Goal: Transaction & Acquisition: Purchase product/service

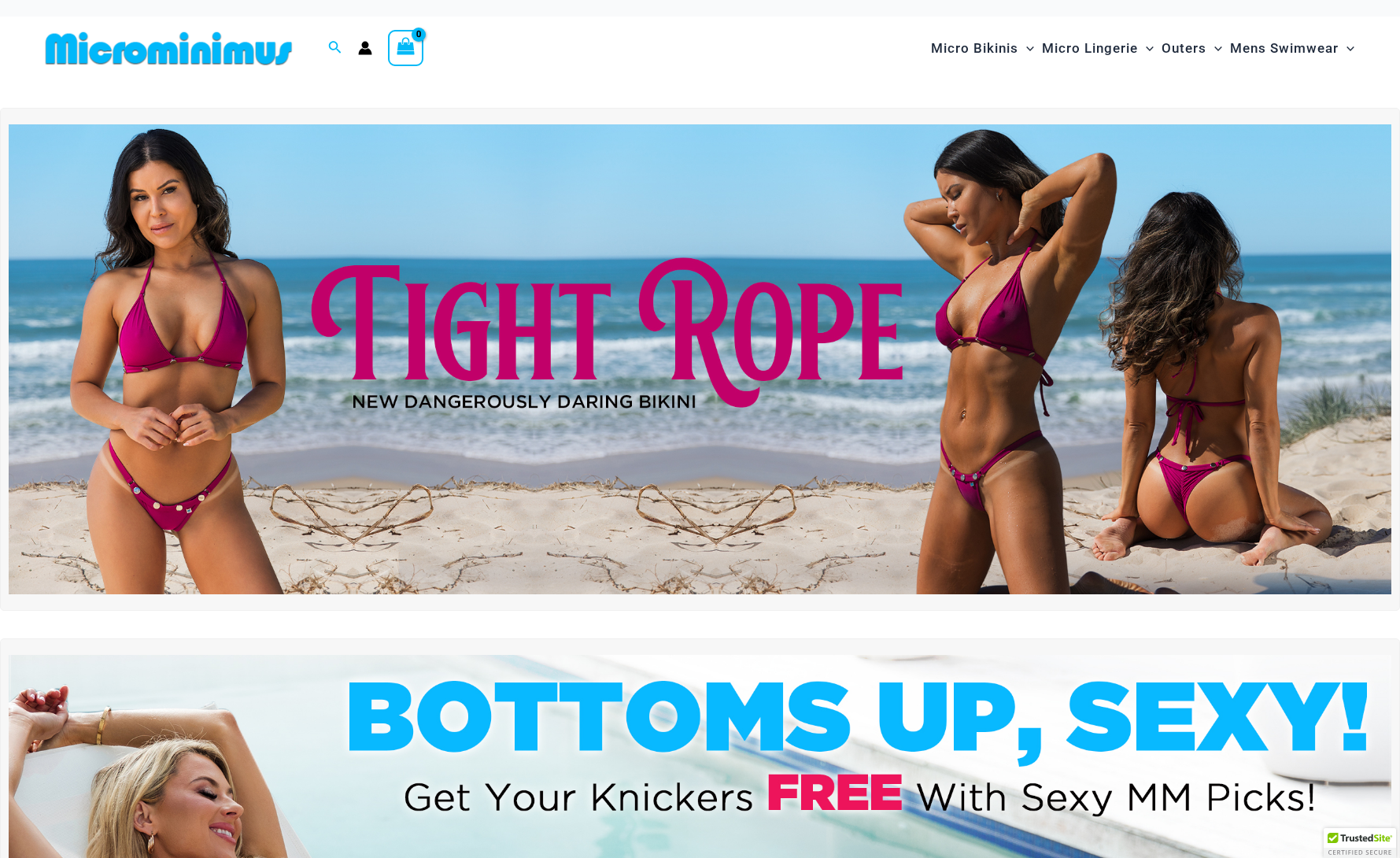
scroll to position [8, 0]
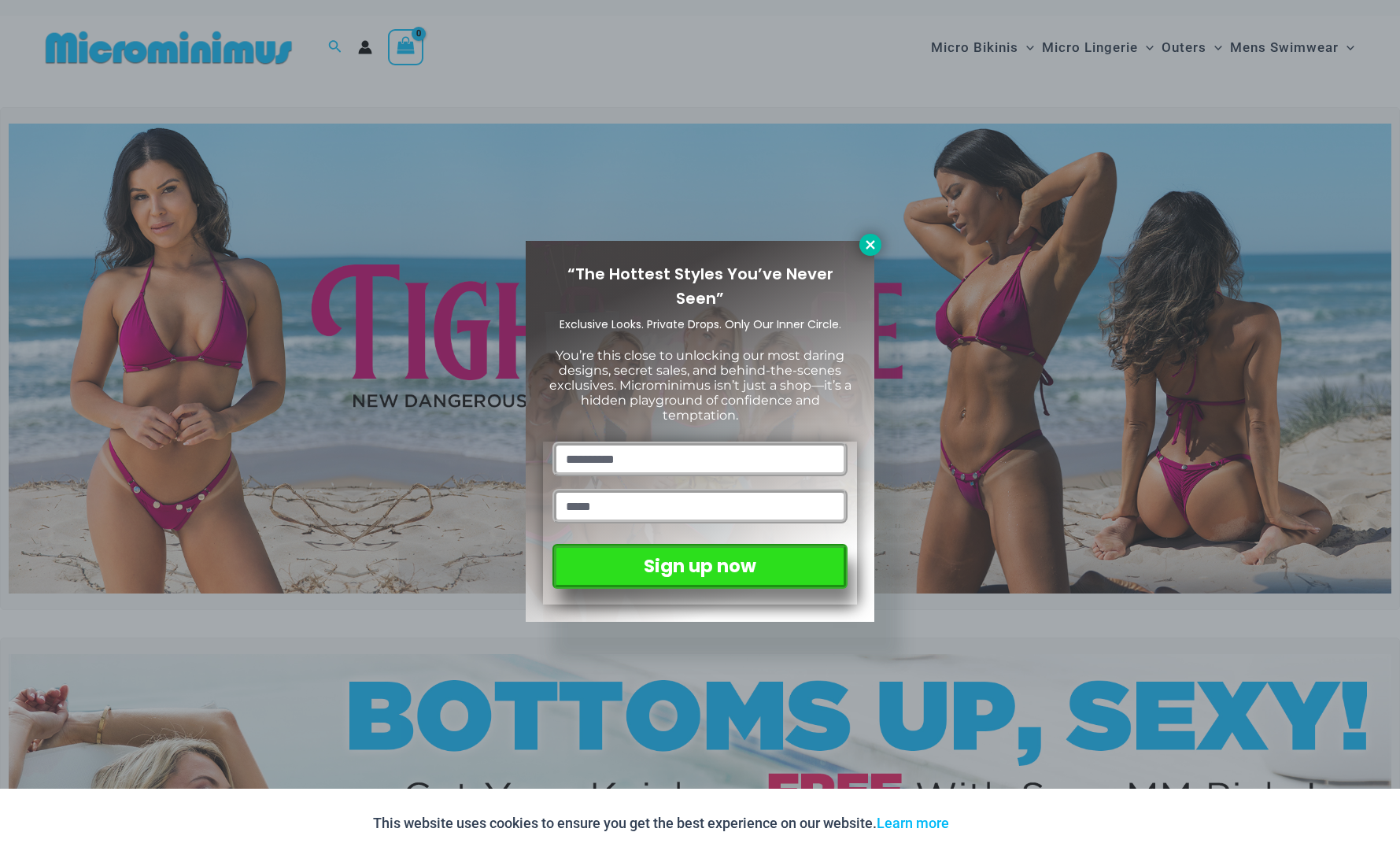
click at [873, 244] on icon at bounding box center [870, 244] width 14 height 14
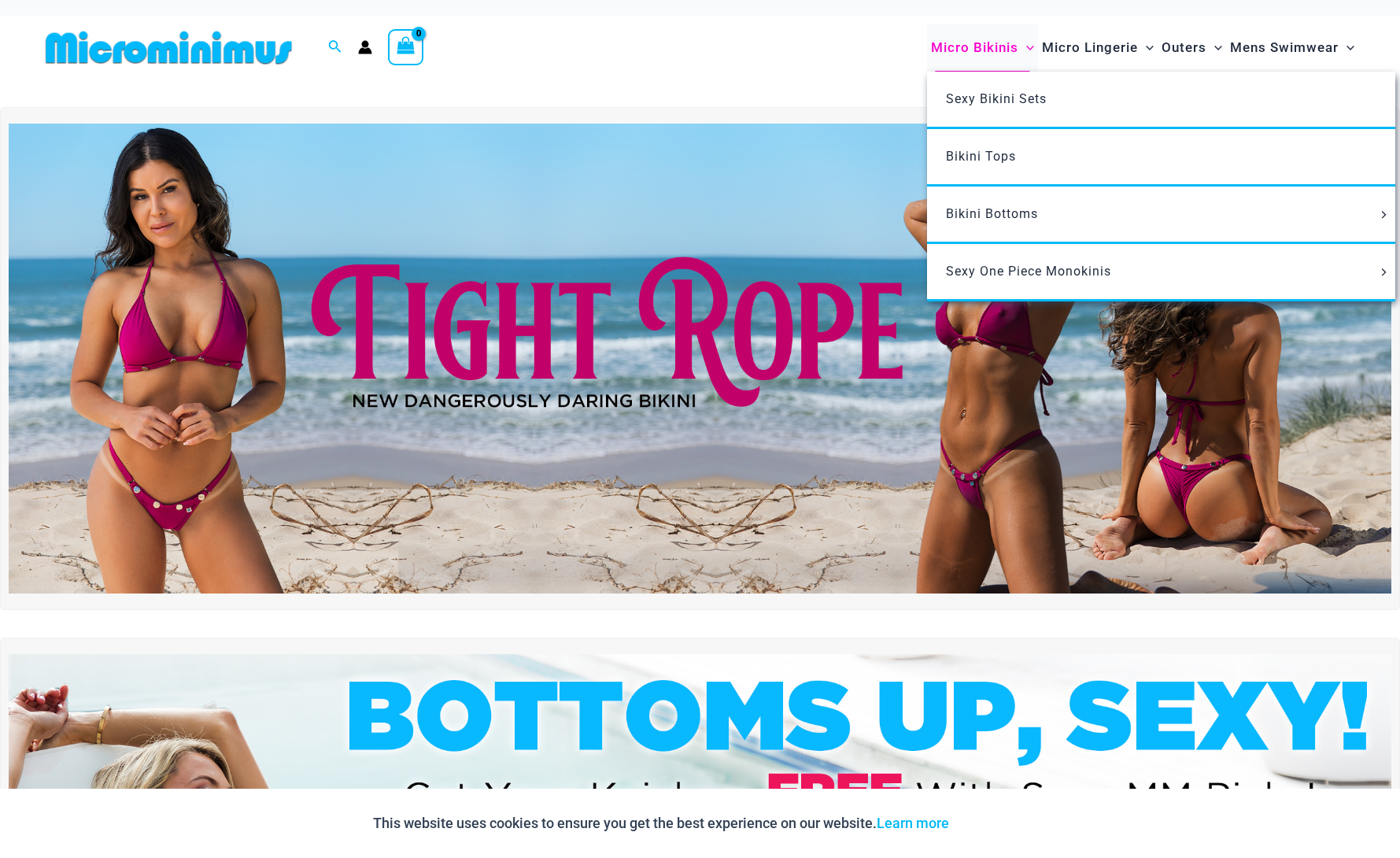
click at [970, 47] on span "Micro Bikinis" at bounding box center [975, 48] width 88 height 40
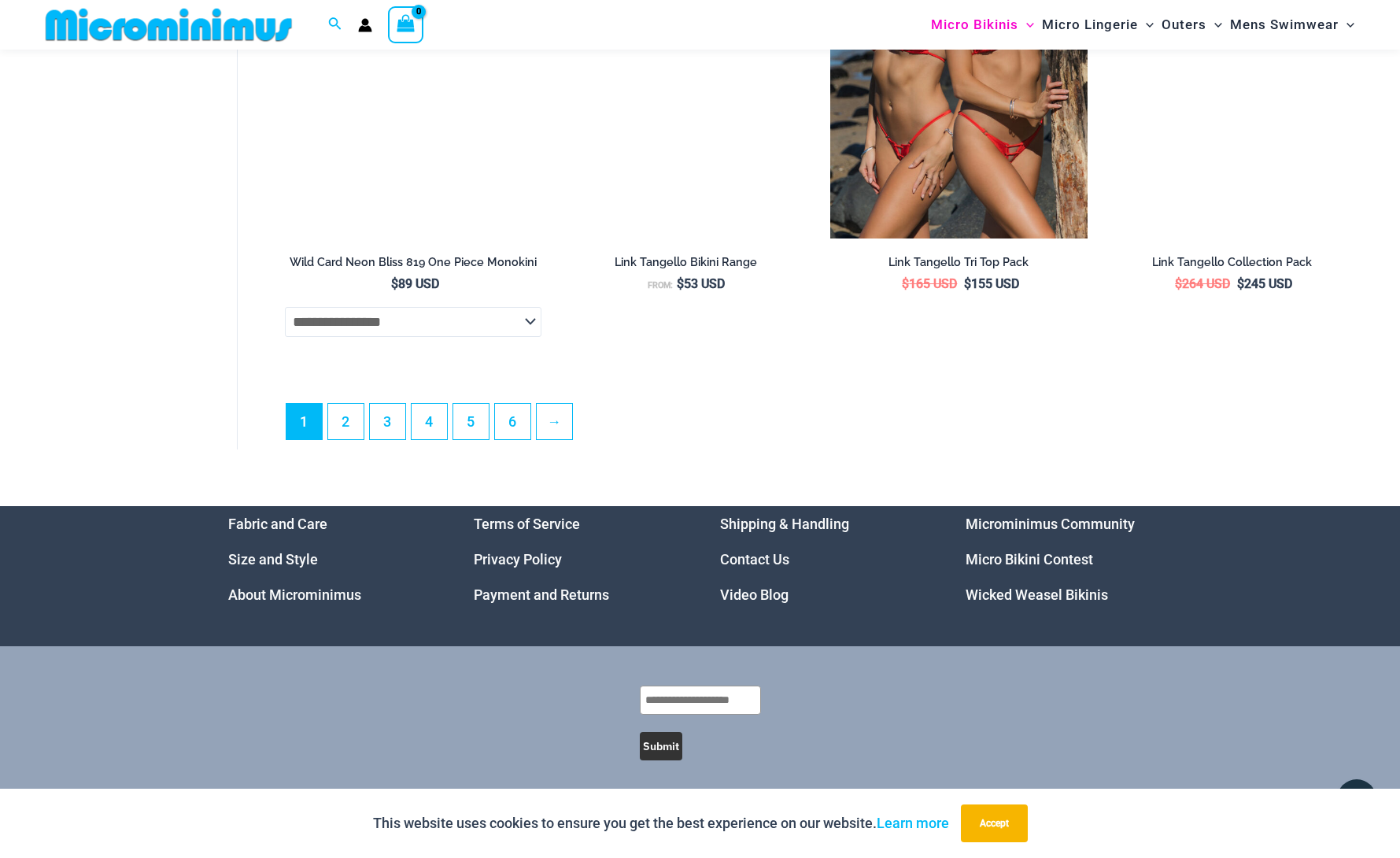
scroll to position [4471, 0]
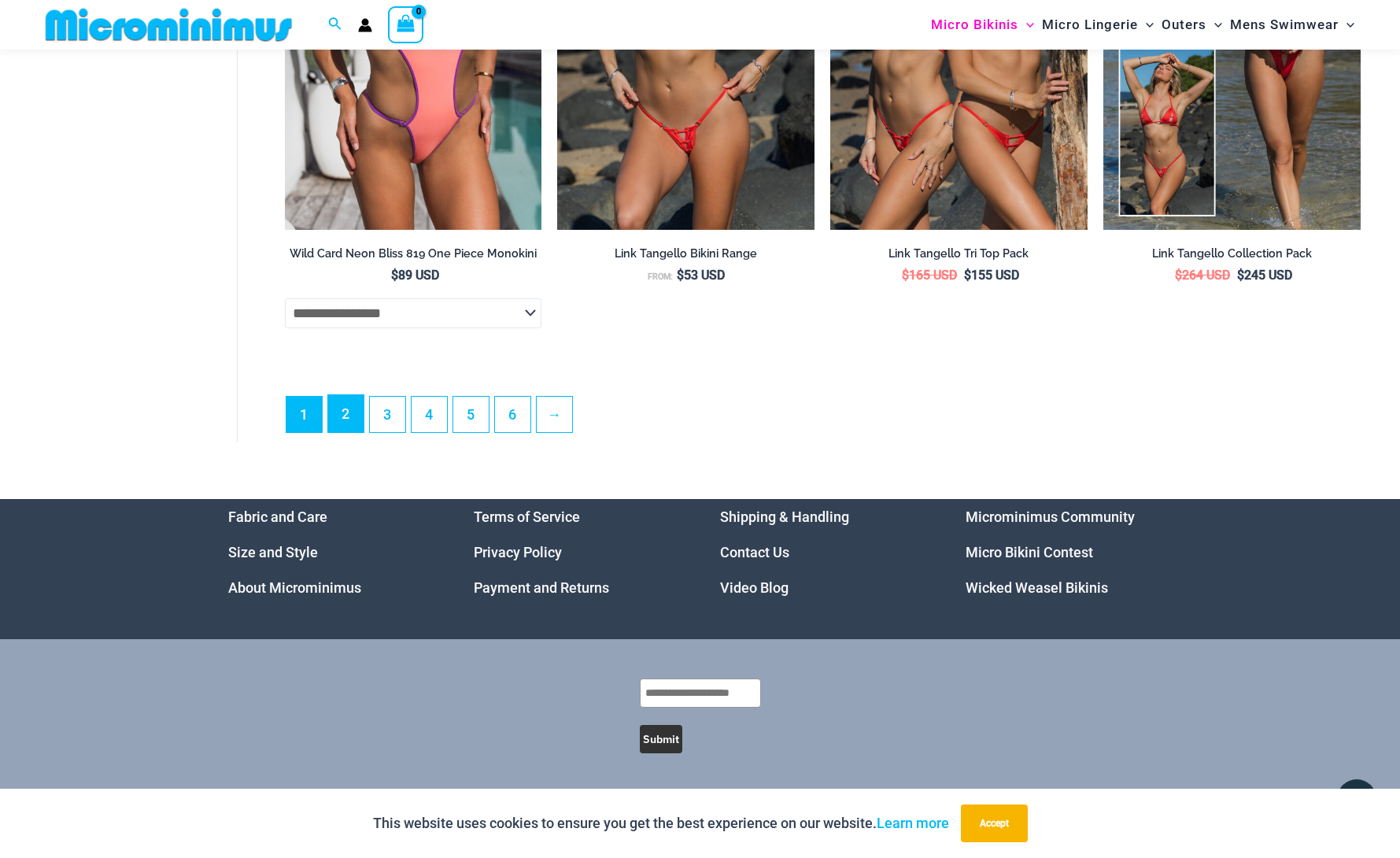
click at [344, 418] on link "2" at bounding box center [346, 413] width 35 height 37
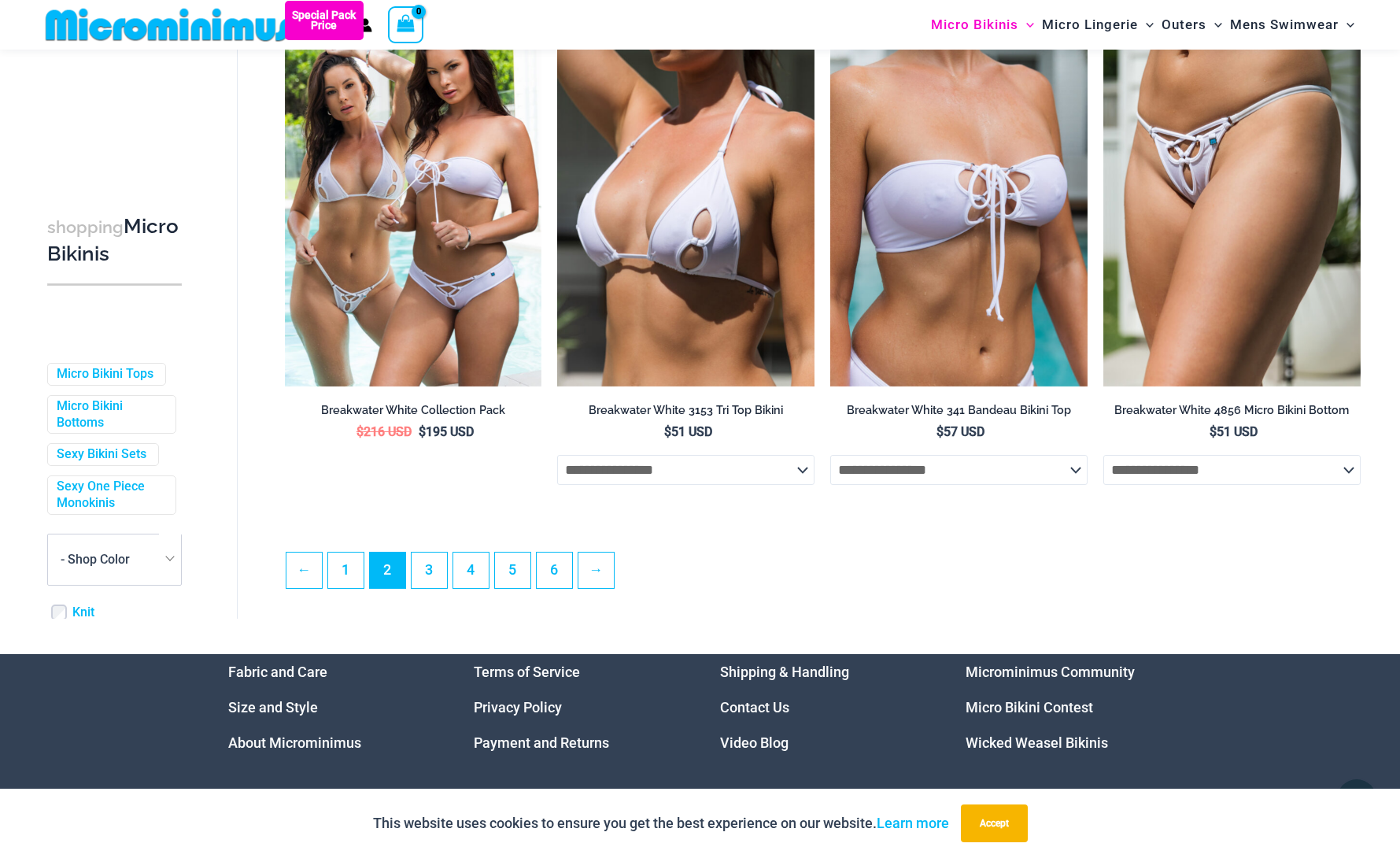
scroll to position [4000, 0]
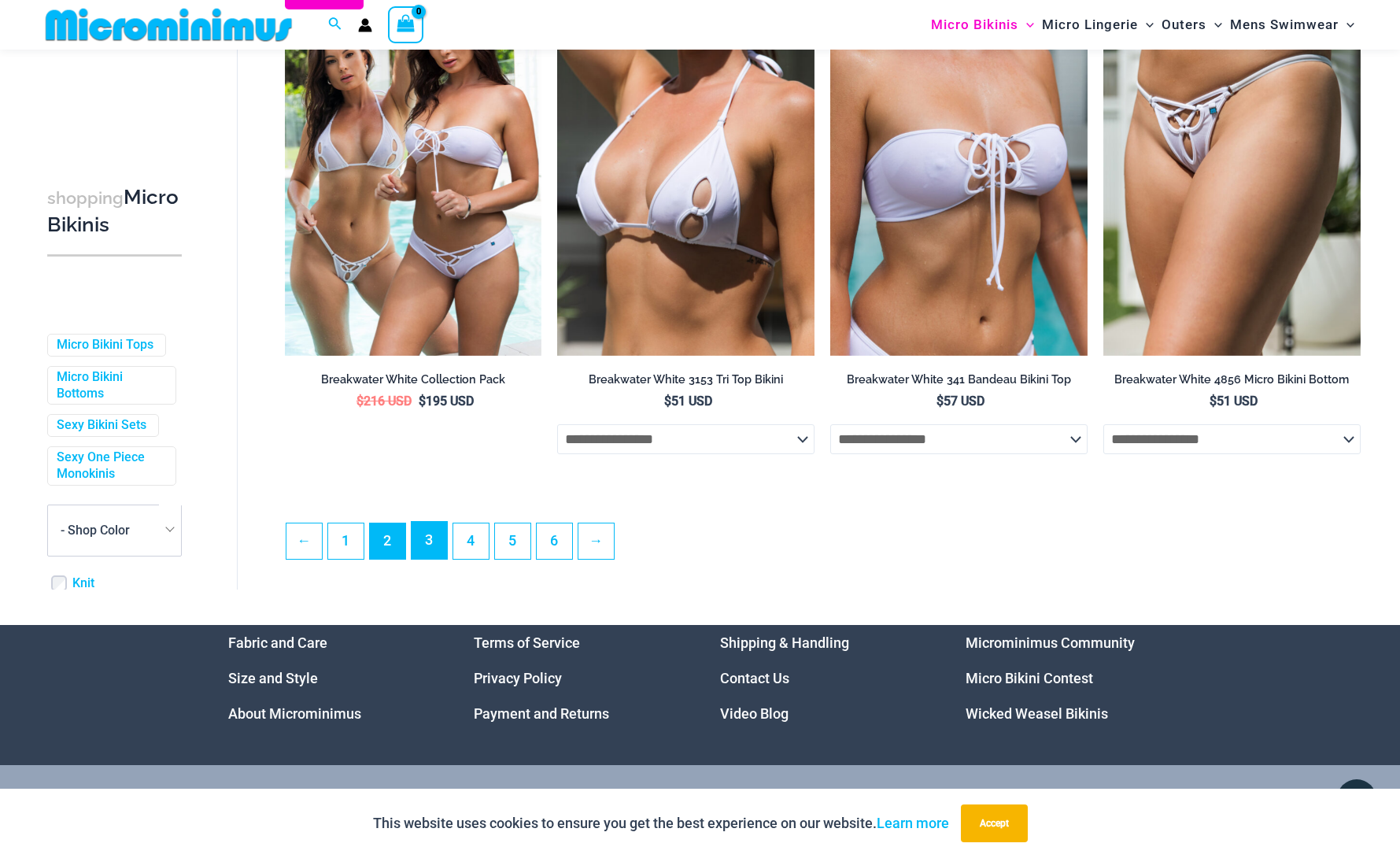
click at [421, 554] on link "3" at bounding box center [429, 541] width 35 height 37
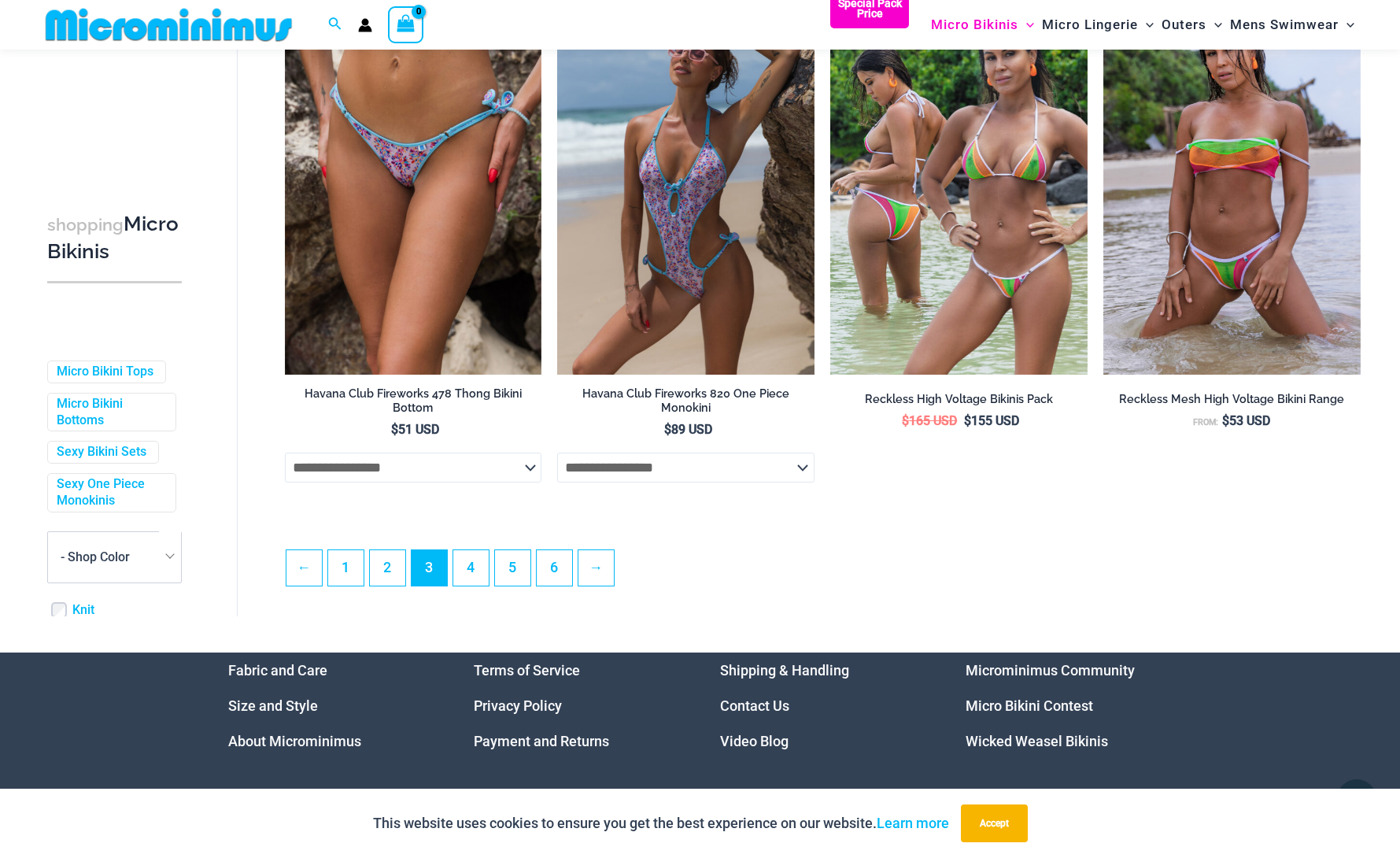
scroll to position [3968, 0]
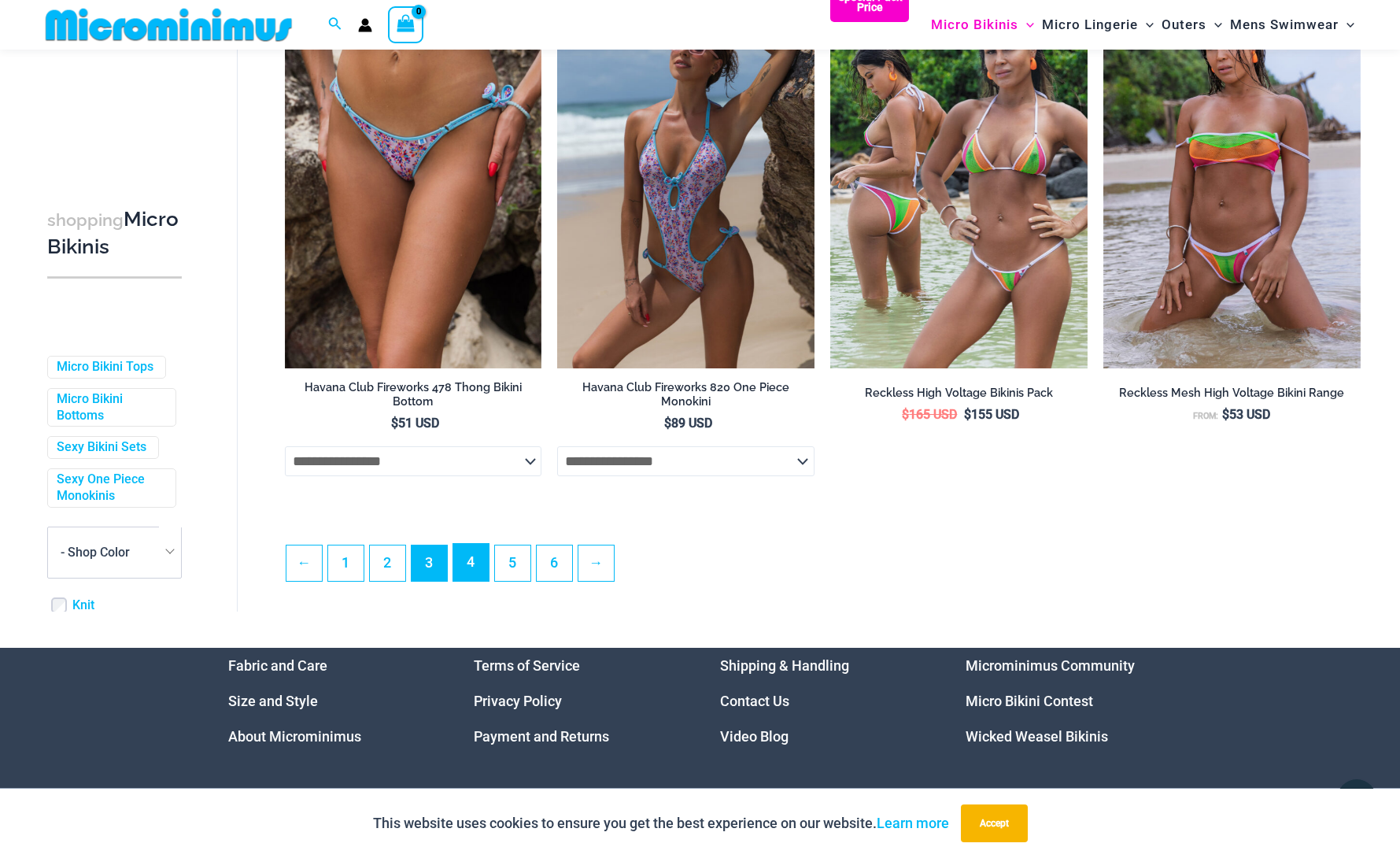
click at [465, 565] on link "4" at bounding box center [471, 562] width 35 height 37
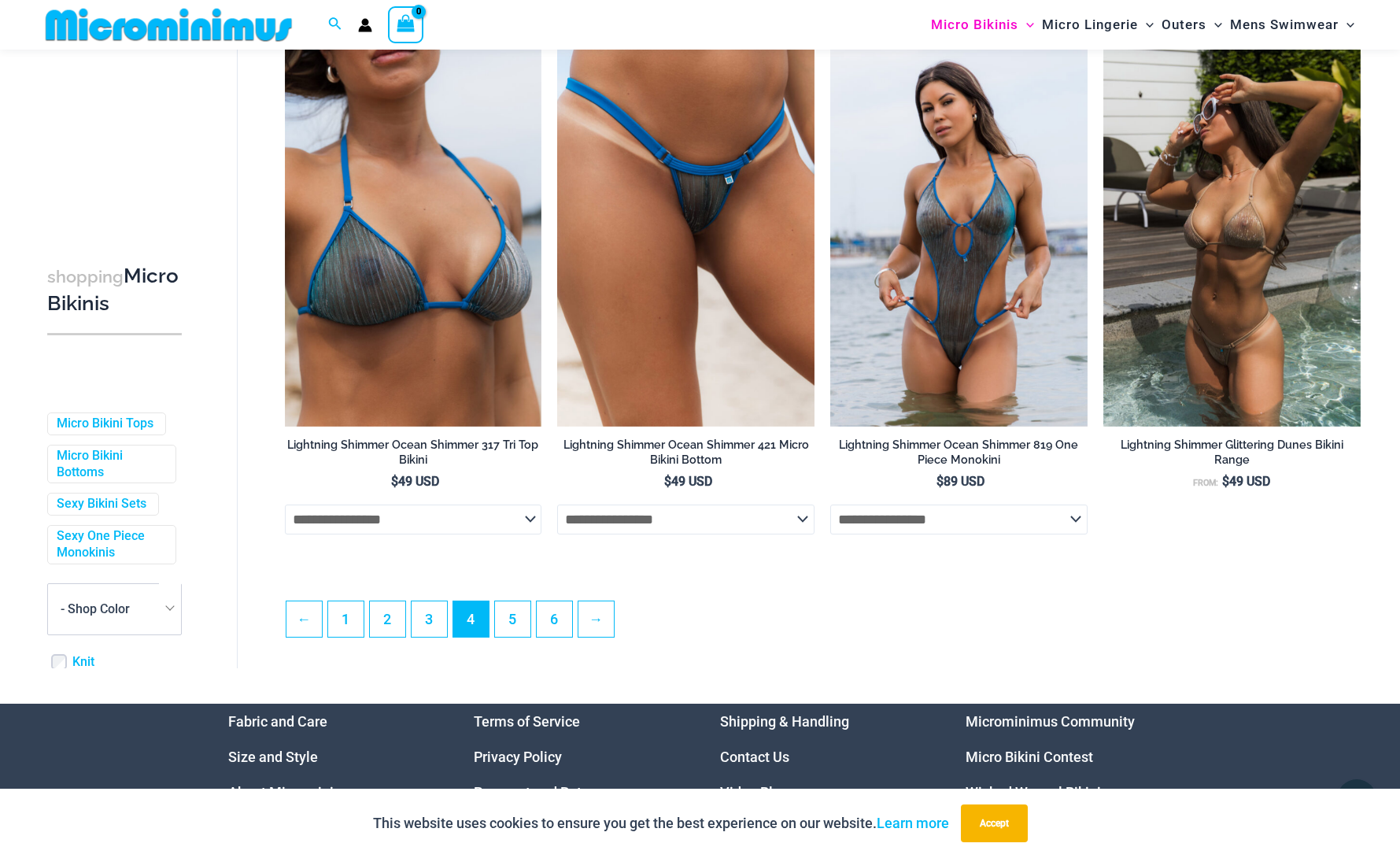
scroll to position [3904, 0]
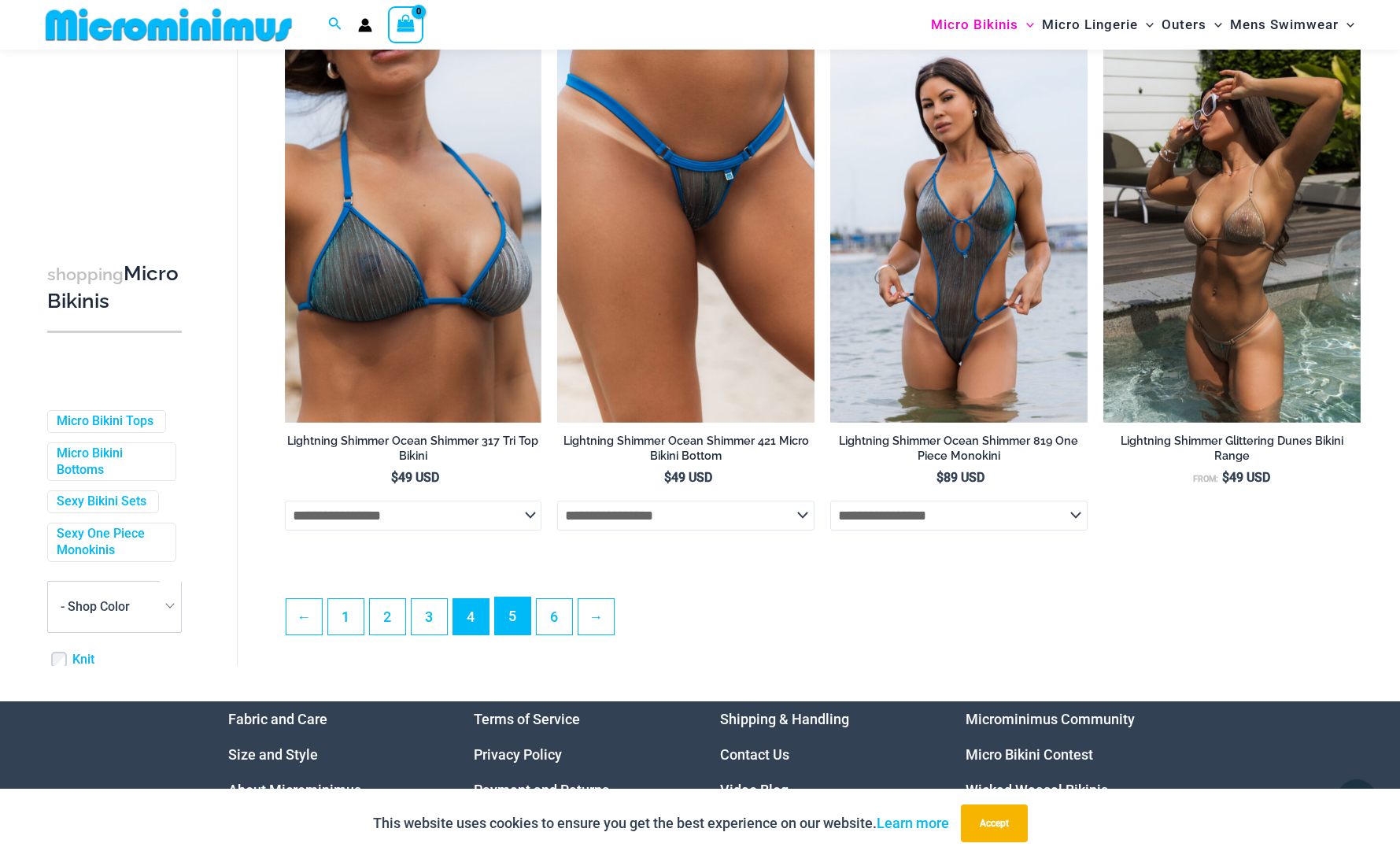
click at [513, 628] on link "5" at bounding box center [513, 616] width 35 height 37
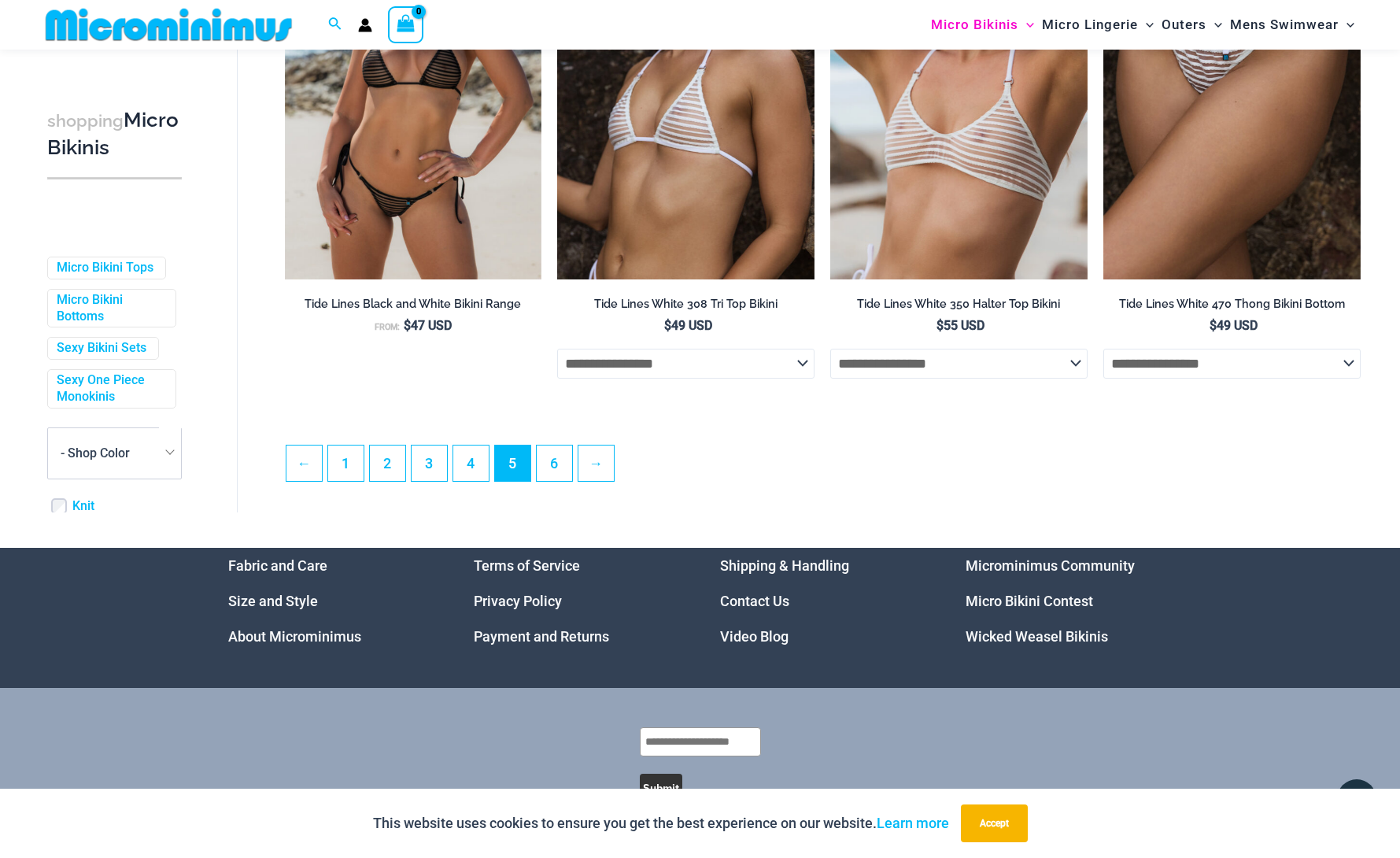
scroll to position [4062, 0]
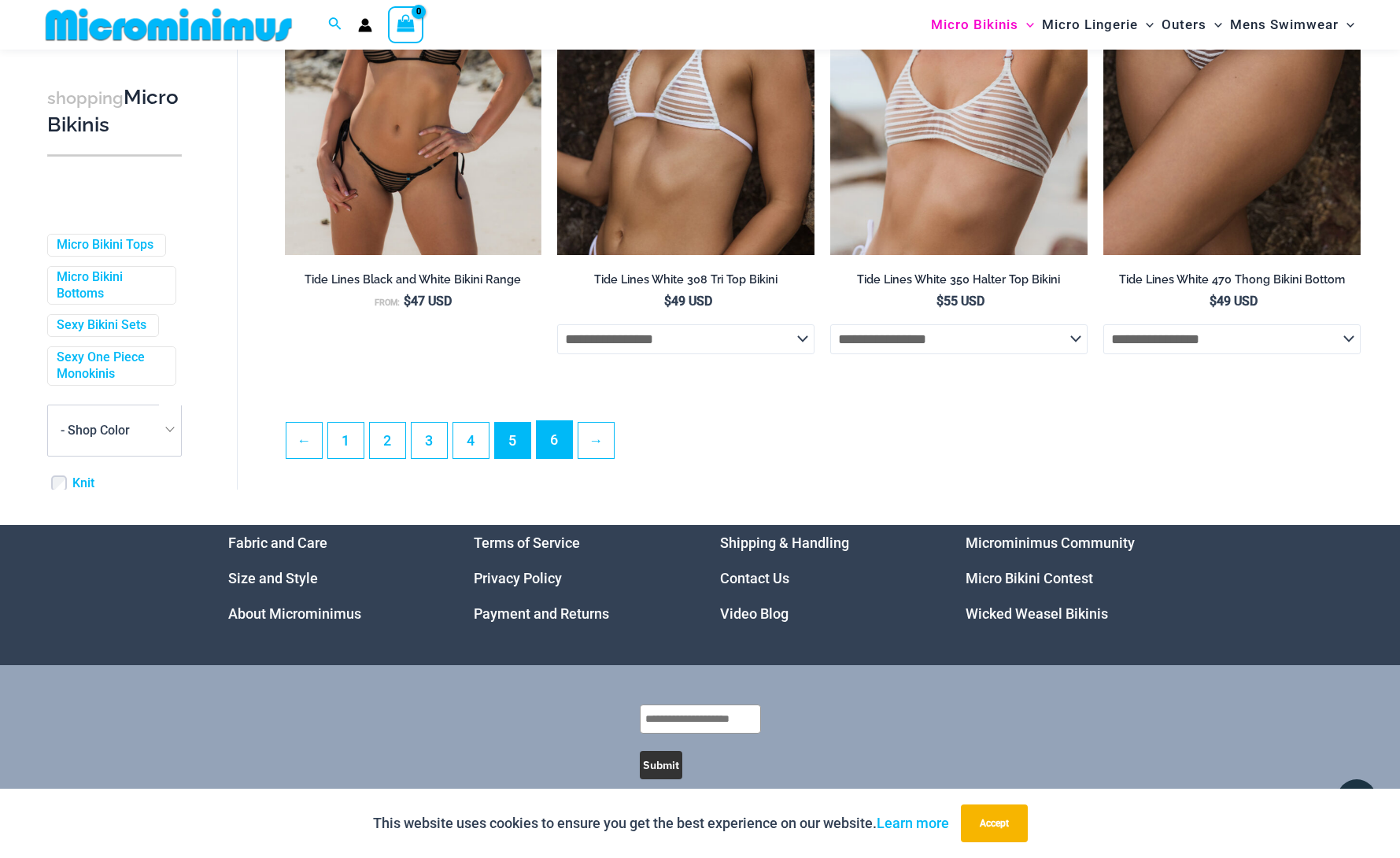
click at [554, 444] on link "6" at bounding box center [555, 440] width 35 height 37
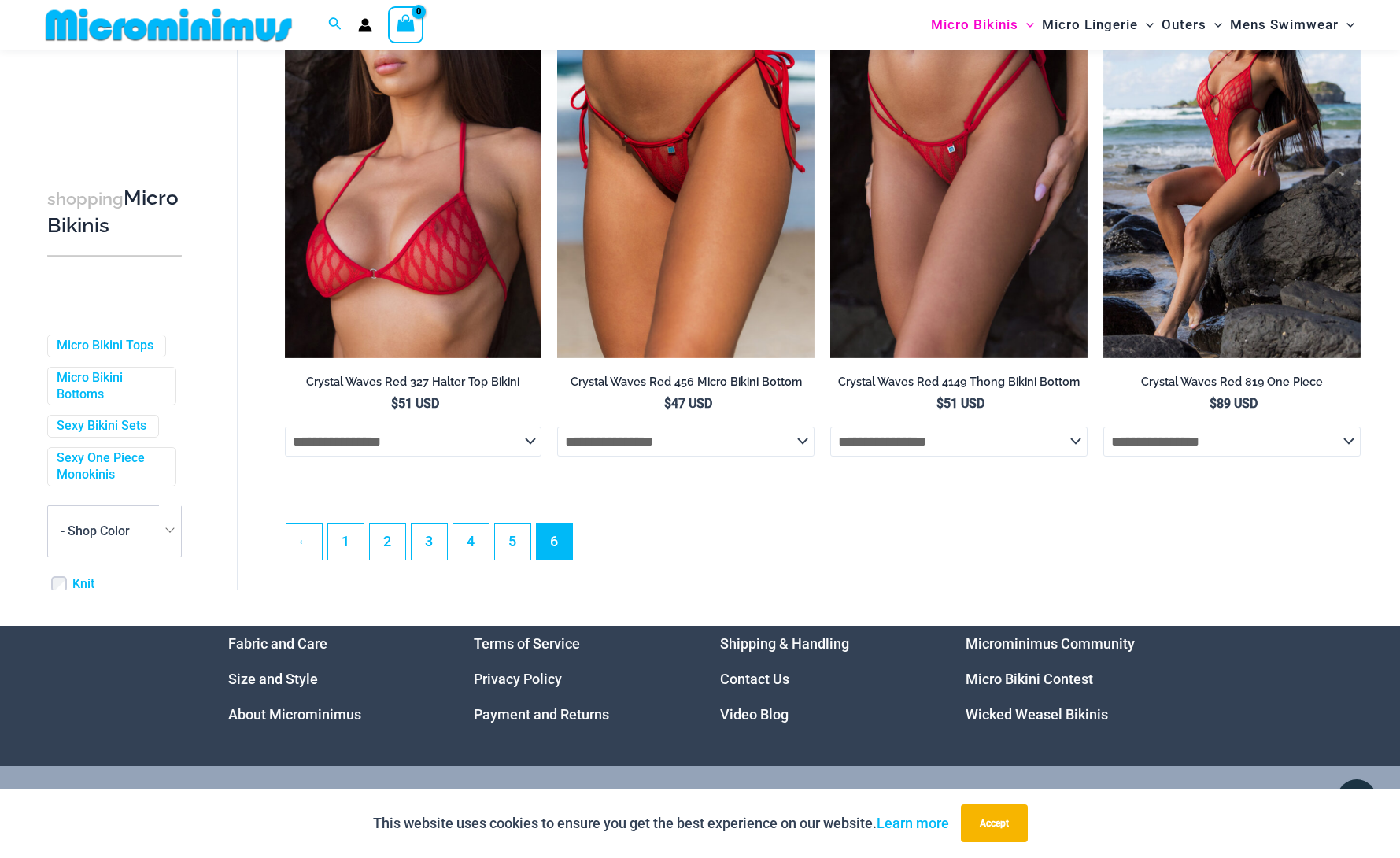
scroll to position [4000, 0]
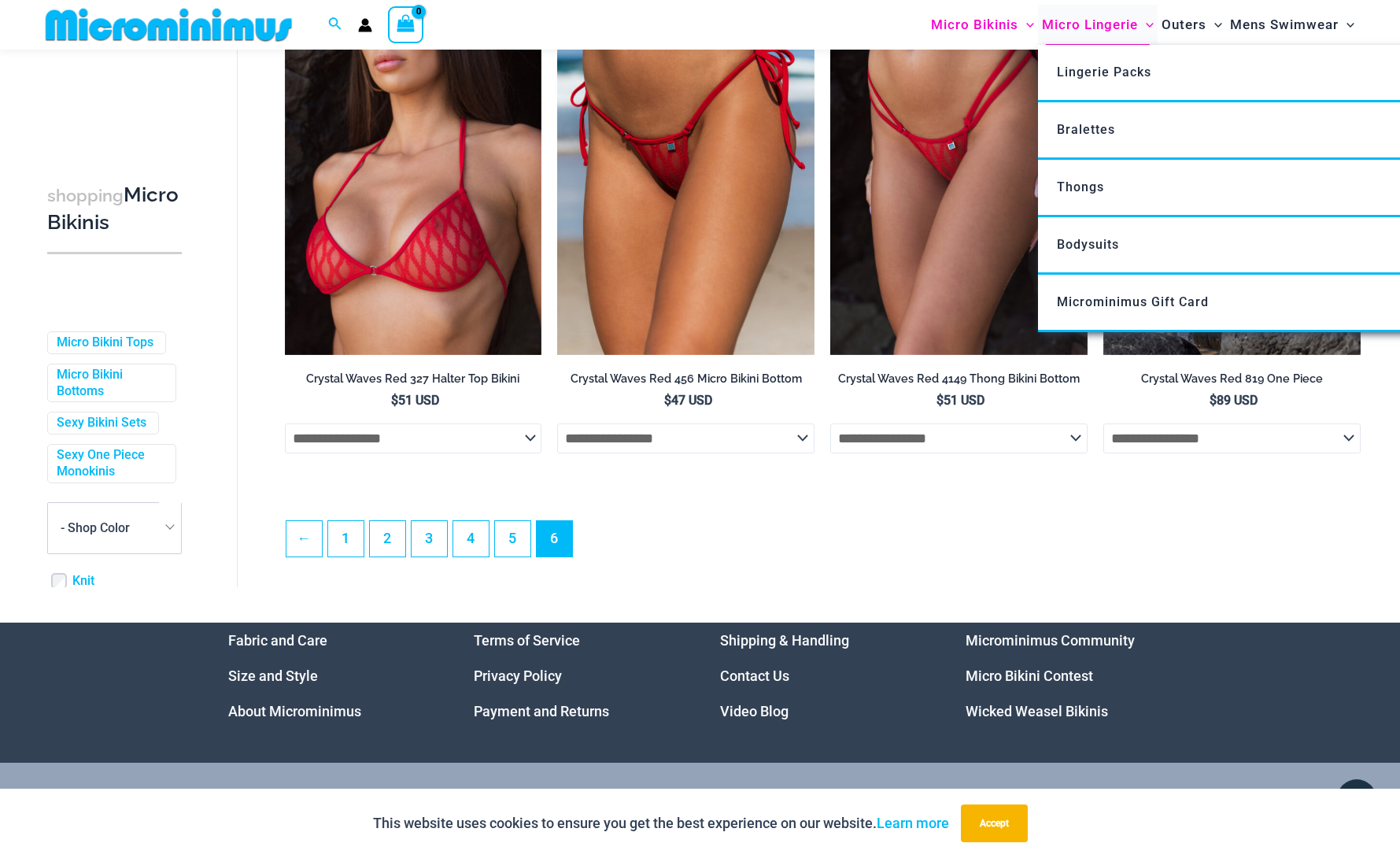
click at [1103, 23] on span "Micro Lingerie" at bounding box center [1090, 25] width 96 height 40
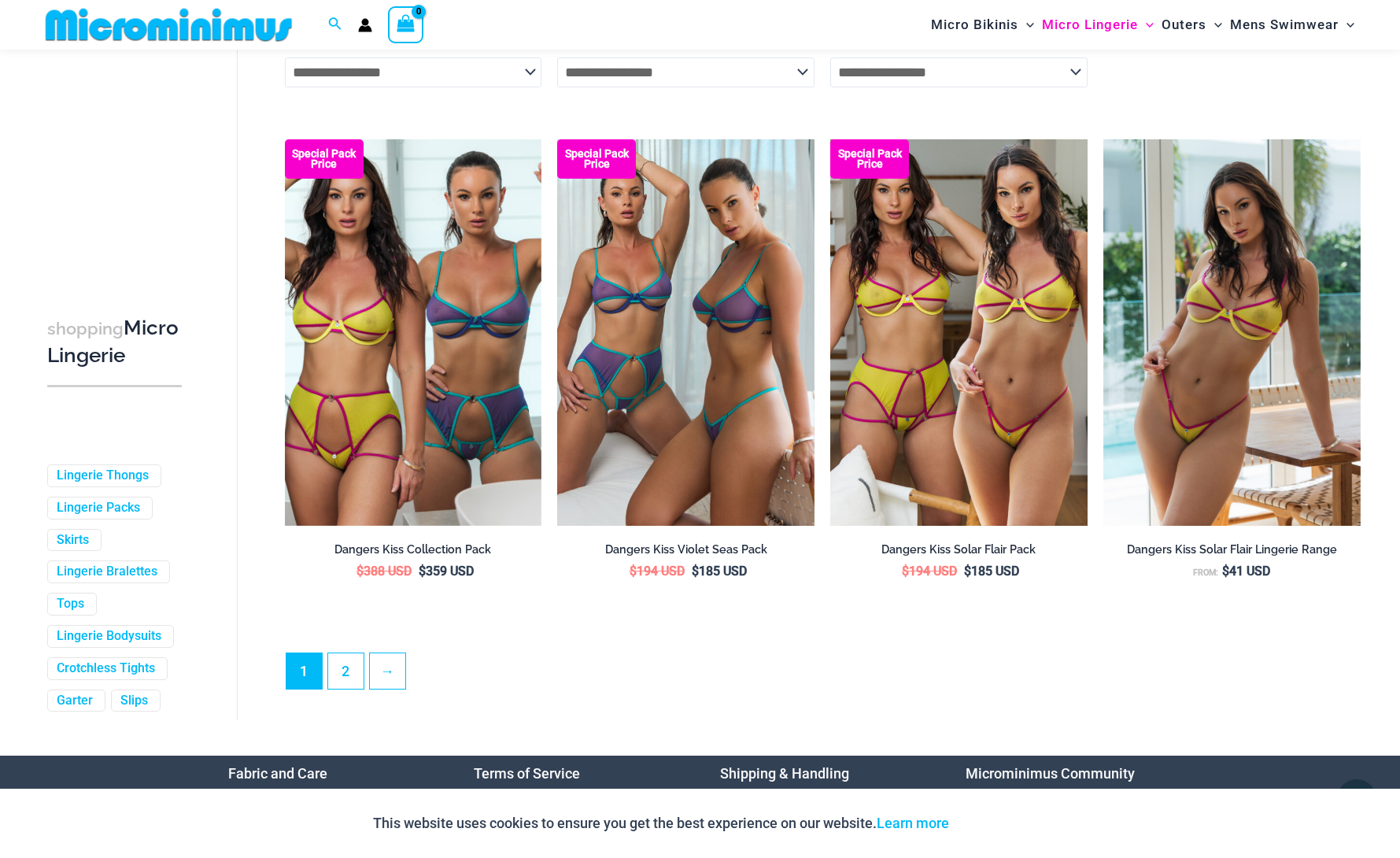
scroll to position [3904, 0]
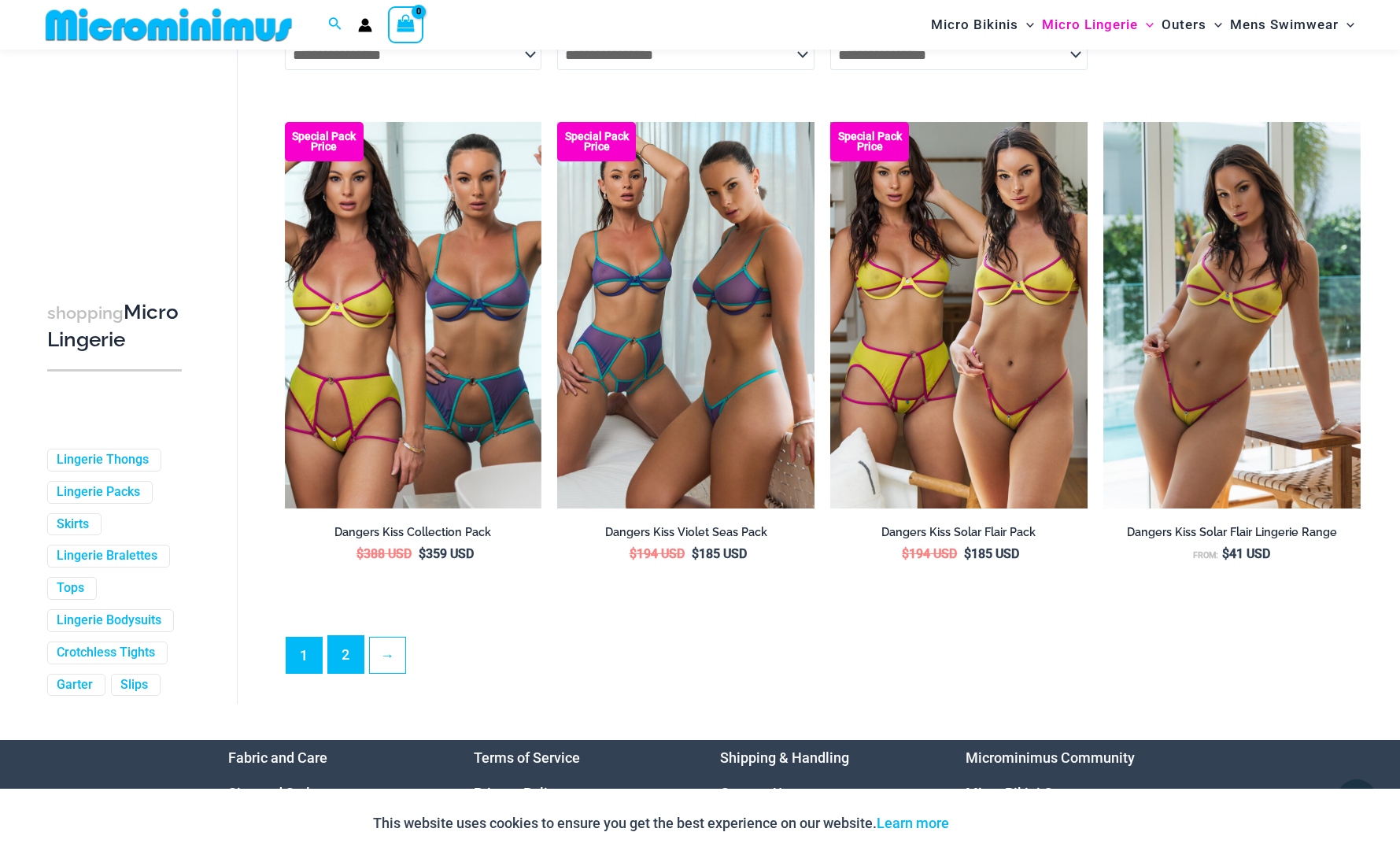
click at [352, 664] on link "2" at bounding box center [346, 654] width 35 height 37
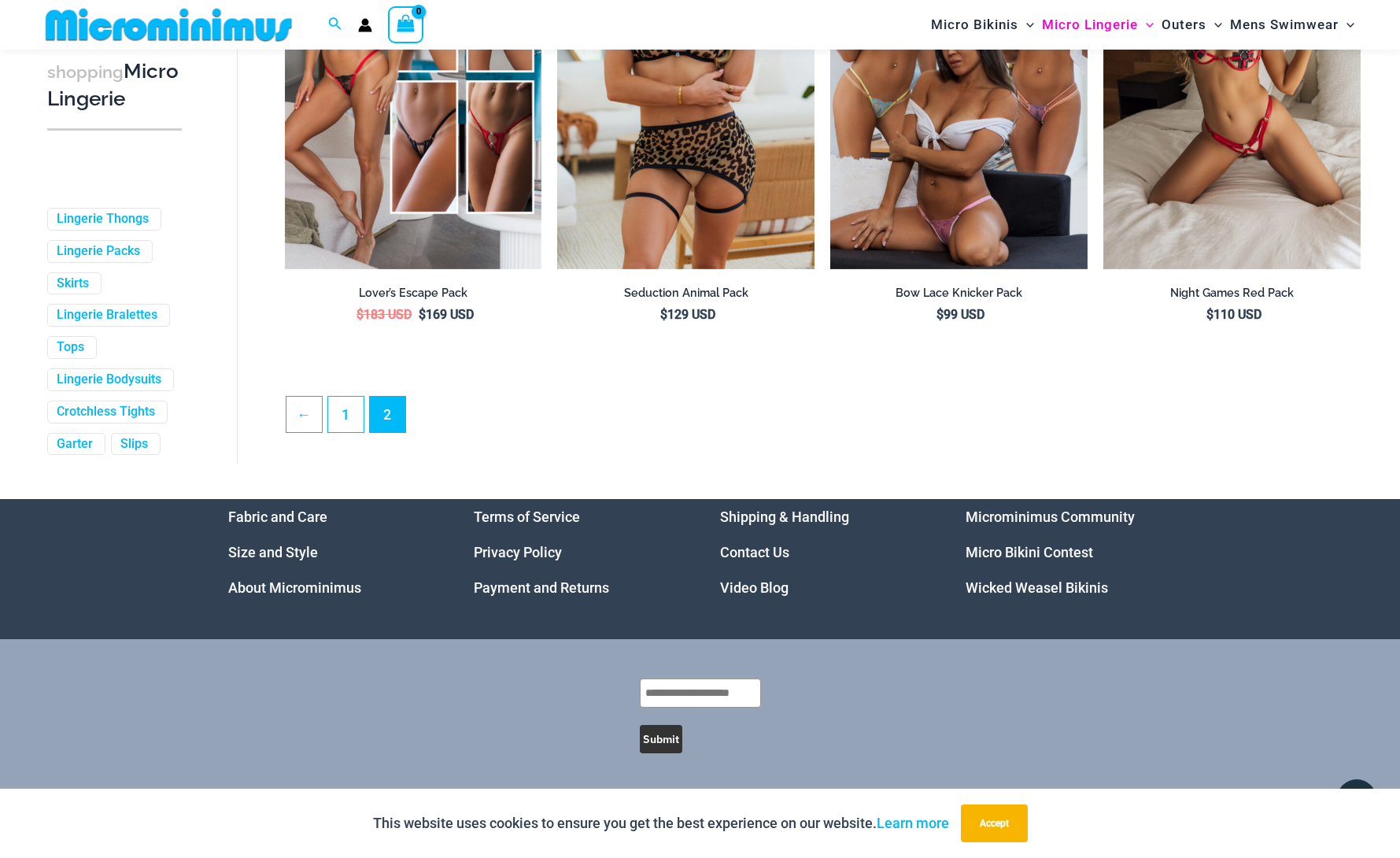
scroll to position [4062, 0]
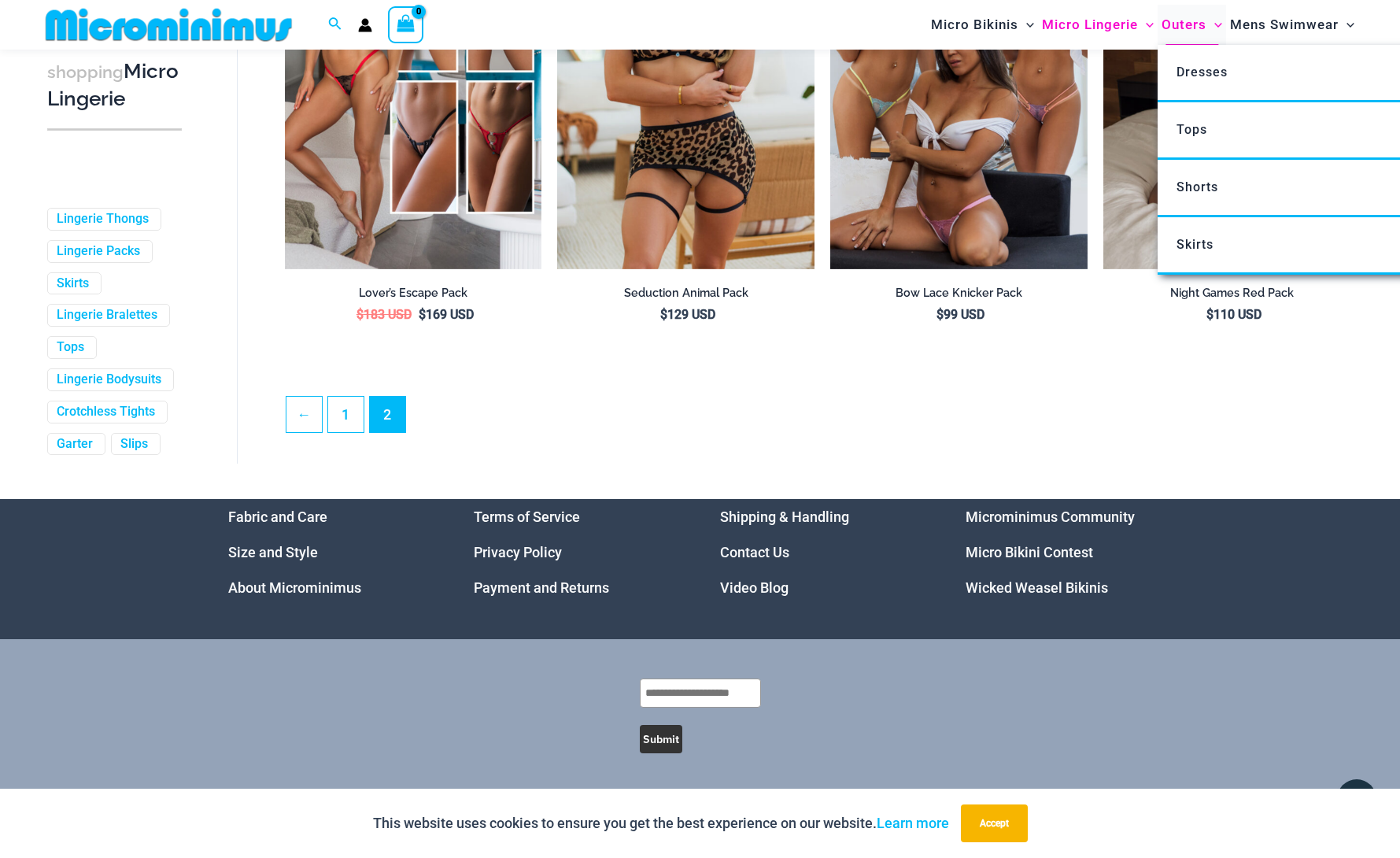
click at [1187, 25] on span "Outers" at bounding box center [1184, 25] width 45 height 40
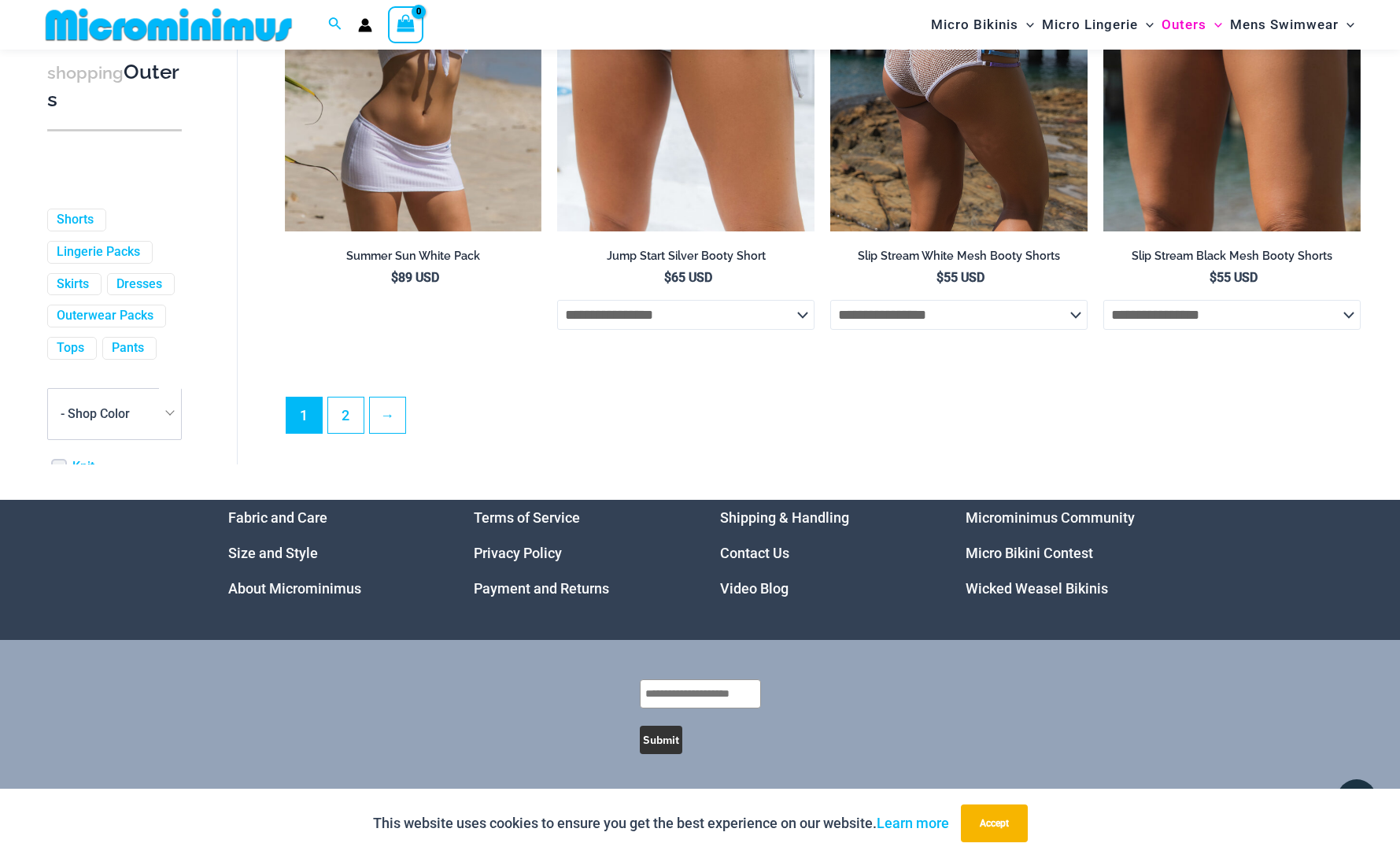
scroll to position [4175, 0]
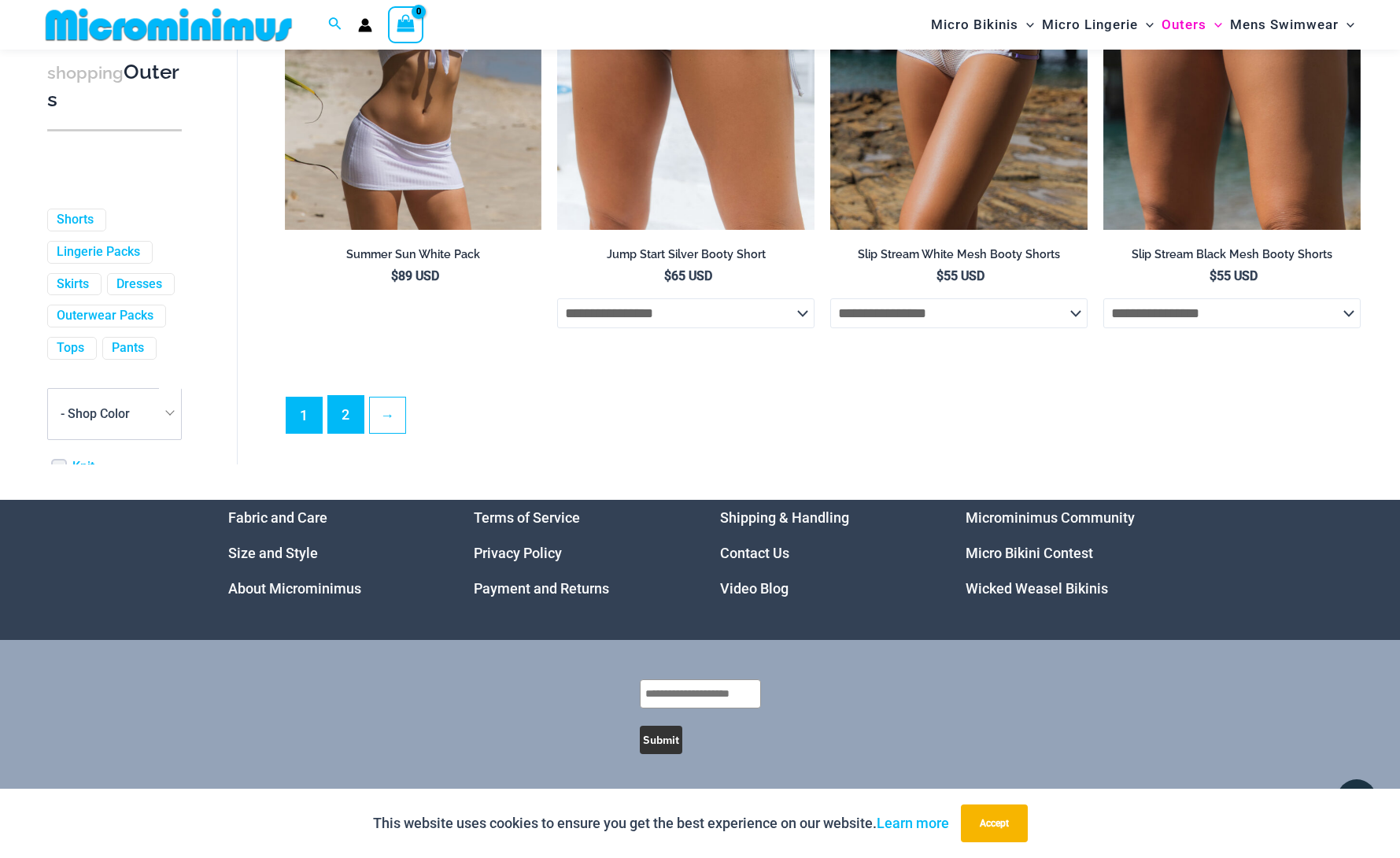
click at [340, 421] on link "2" at bounding box center [346, 414] width 35 height 37
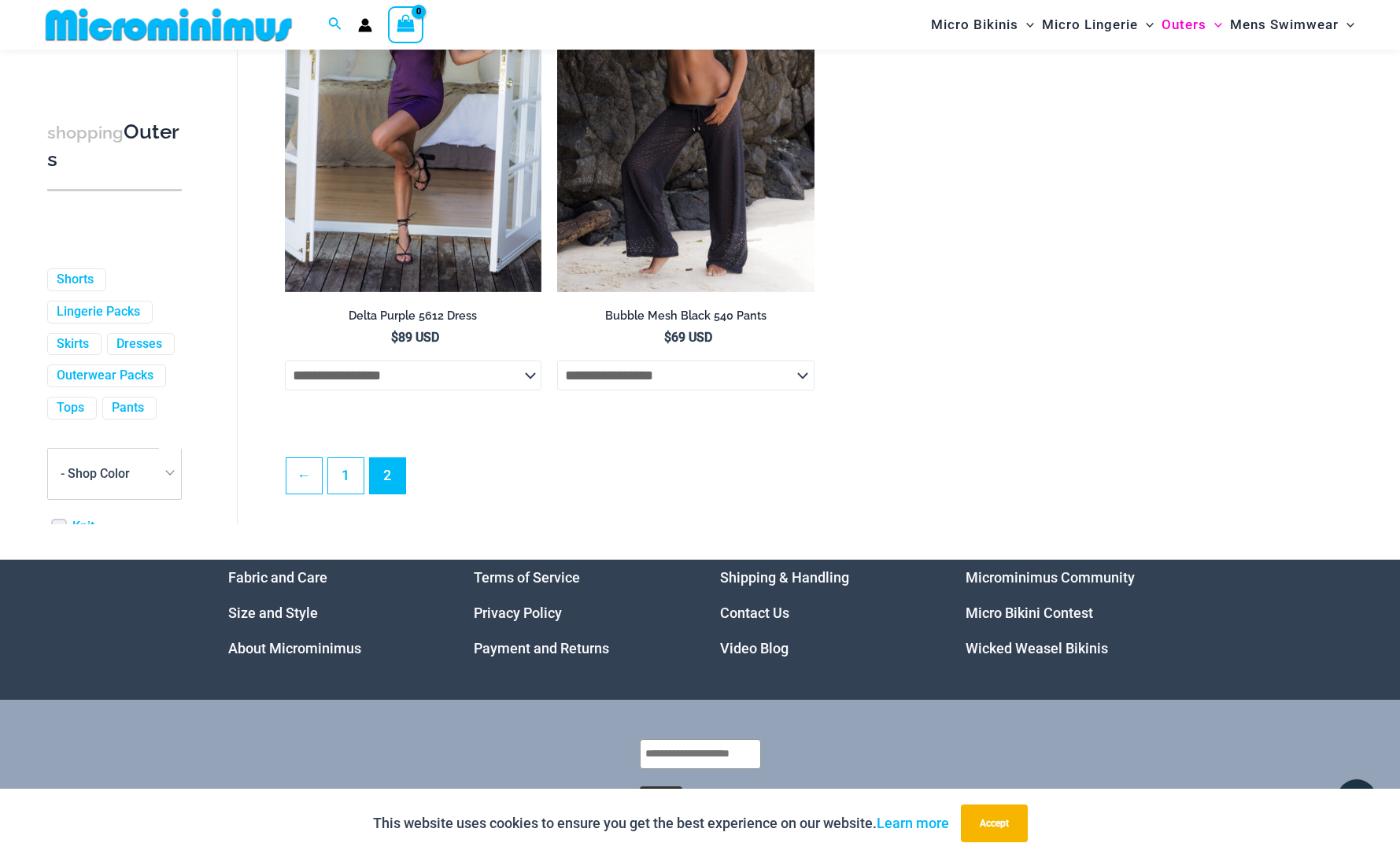
scroll to position [2456, 0]
